Goal: Find contact information: Find contact information

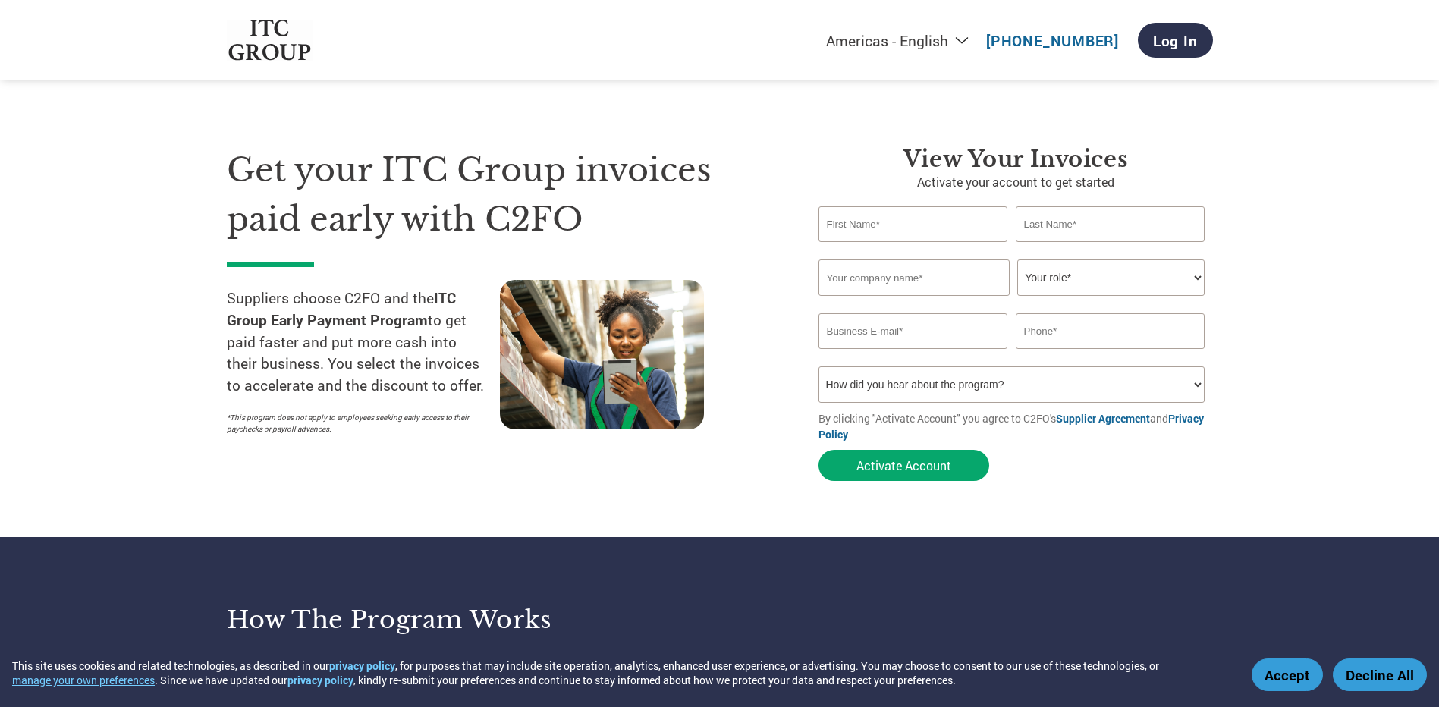
click at [953, 43] on select "Americas - English Américas - Español Américas - Português Amériques - Français…" at bounding box center [802, 40] width 351 height 19
select select "en-IN"
click at [730, 32] on select "Americas - English Américas - Español Américas - Português Amériques - Français…" at bounding box center [802, 40] width 351 height 19
click at [1105, 40] on link "+91 7035 7035 93" at bounding box center [1052, 40] width 133 height 19
click at [923, 217] on input "text" at bounding box center [913, 224] width 190 height 36
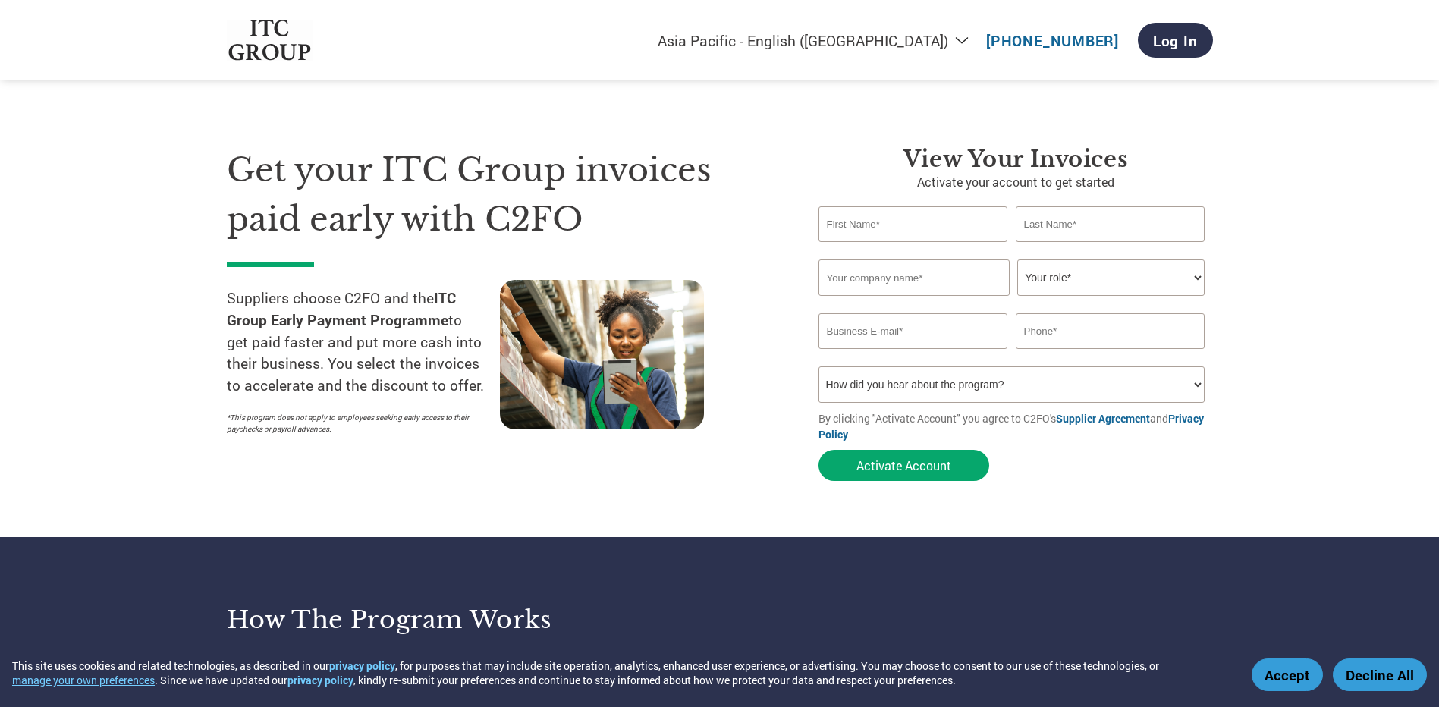
click at [780, 145] on div "Get your ITC Group invoices paid early with C2FO Suppliers choose C2FO and the …" at bounding box center [720, 287] width 986 height 404
click at [1064, 275] on select "Your role* CFO Controller Credit Manager Finance Director Treasurer CEO Preside…" at bounding box center [1110, 277] width 187 height 36
click at [1041, 394] on select "How did you hear about the program? Received a letter Email Social Media Online…" at bounding box center [1011, 384] width 387 height 36
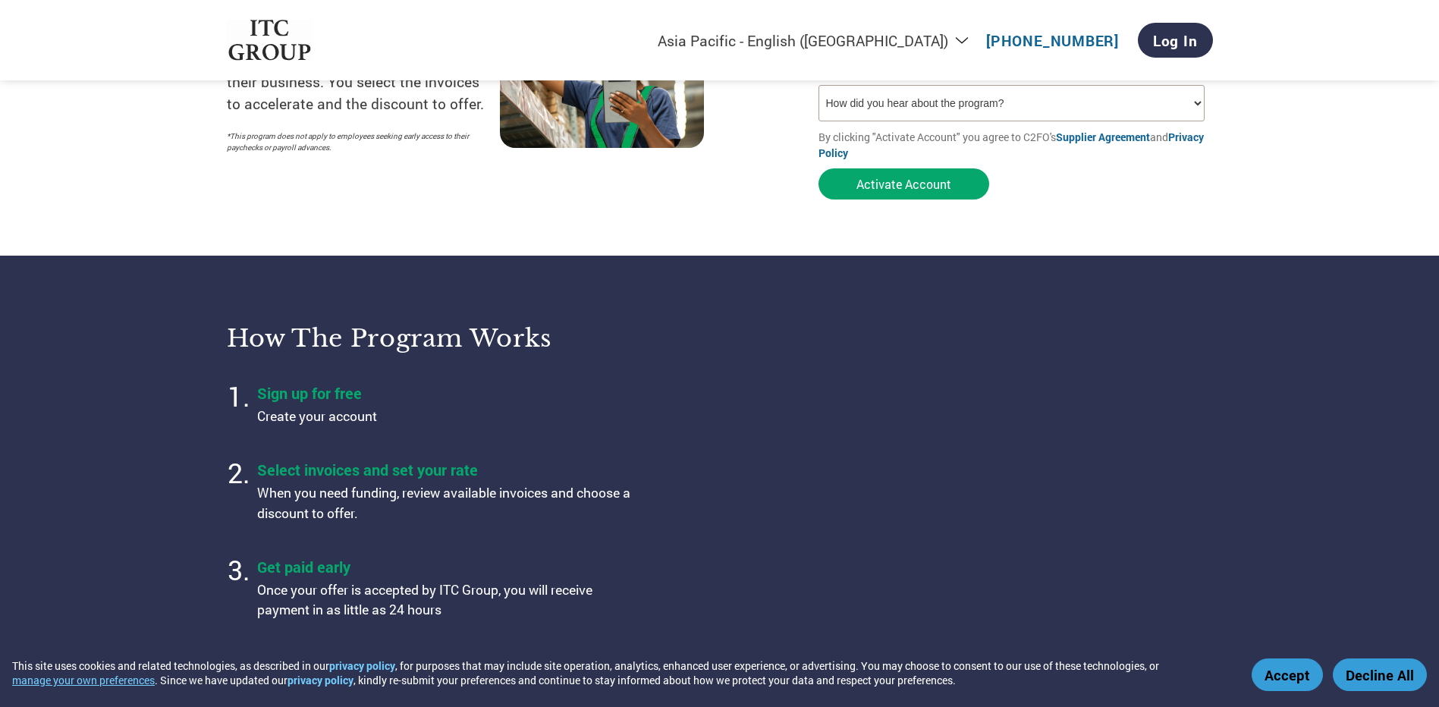
scroll to position [303, 0]
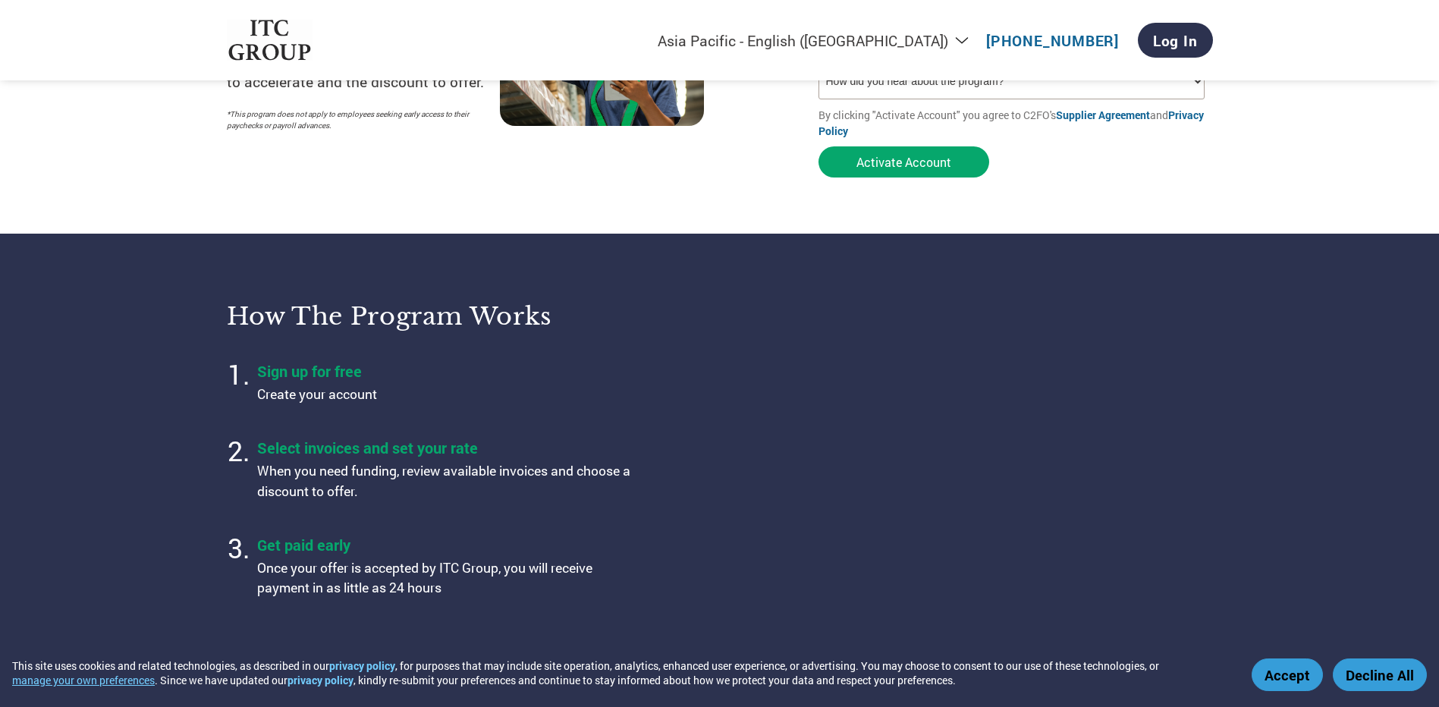
click at [1359, 511] on section "How the program works Sign up for free Create your account Select invoices and …" at bounding box center [719, 450] width 1439 height 432
click at [1410, 577] on section "How the program works Sign up for free Create your account Select invoices and …" at bounding box center [719, 450] width 1439 height 432
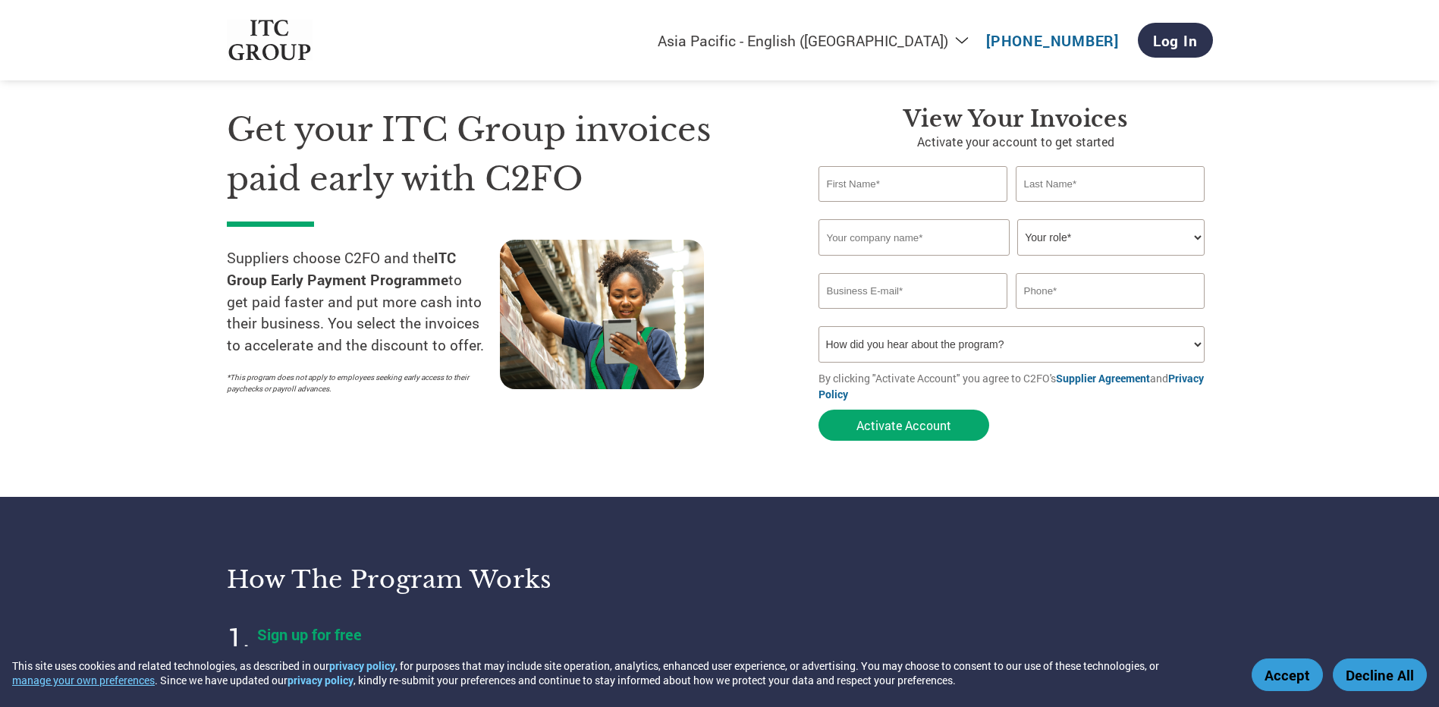
scroll to position [76, 0]
